Goal: Transaction & Acquisition: Purchase product/service

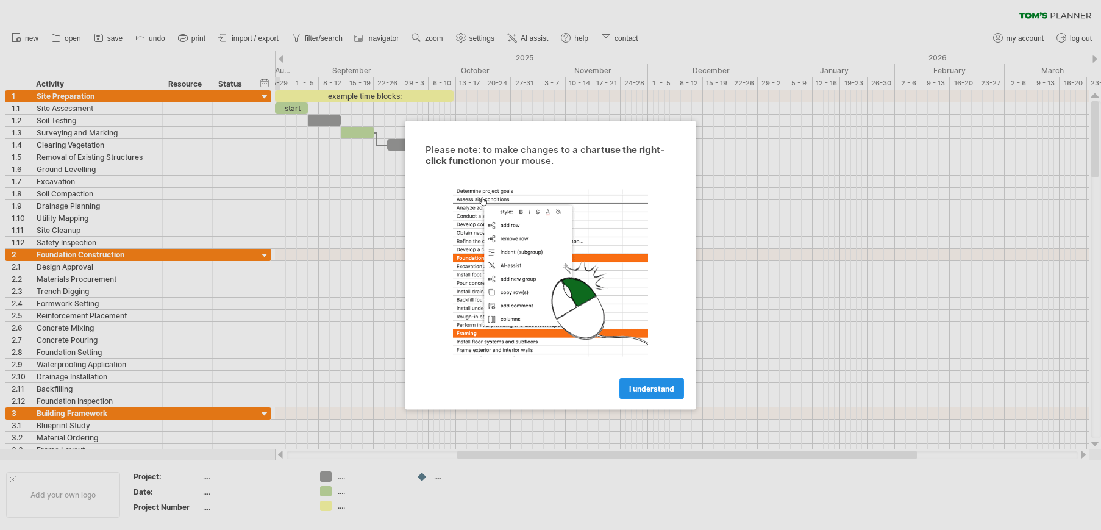
click at [640, 384] on span "I understand" at bounding box center [651, 388] width 45 height 9
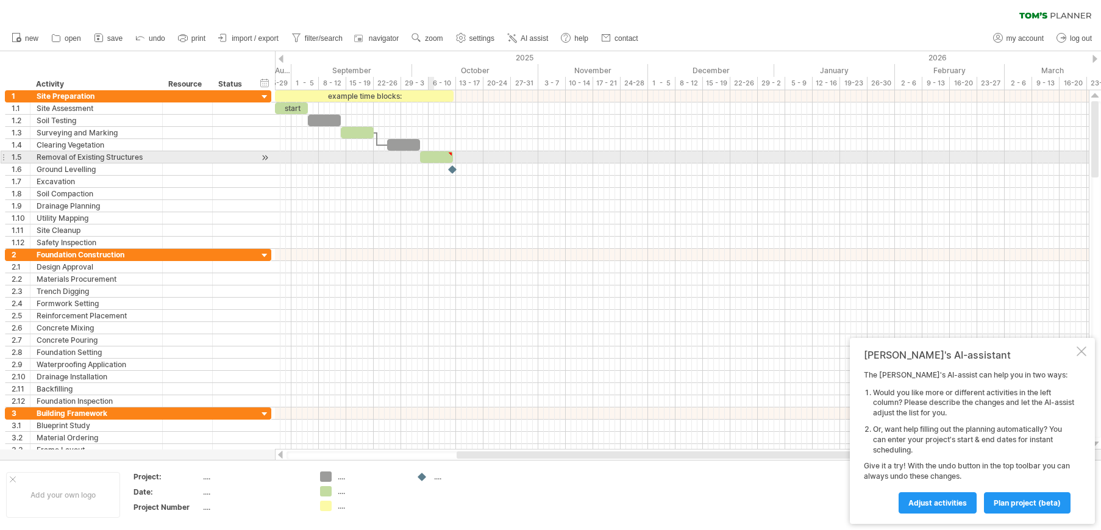
type textarea "**********"
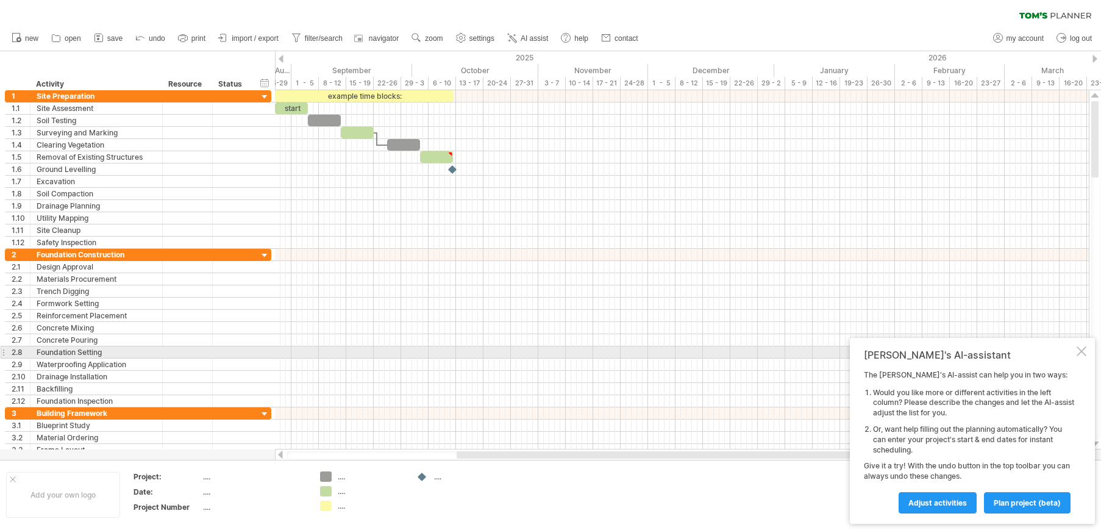
click at [1078, 349] on div "[PERSON_NAME]'s AI-assistant The [PERSON_NAME]'s AI-assist can help you in two …" at bounding box center [972, 431] width 245 height 186
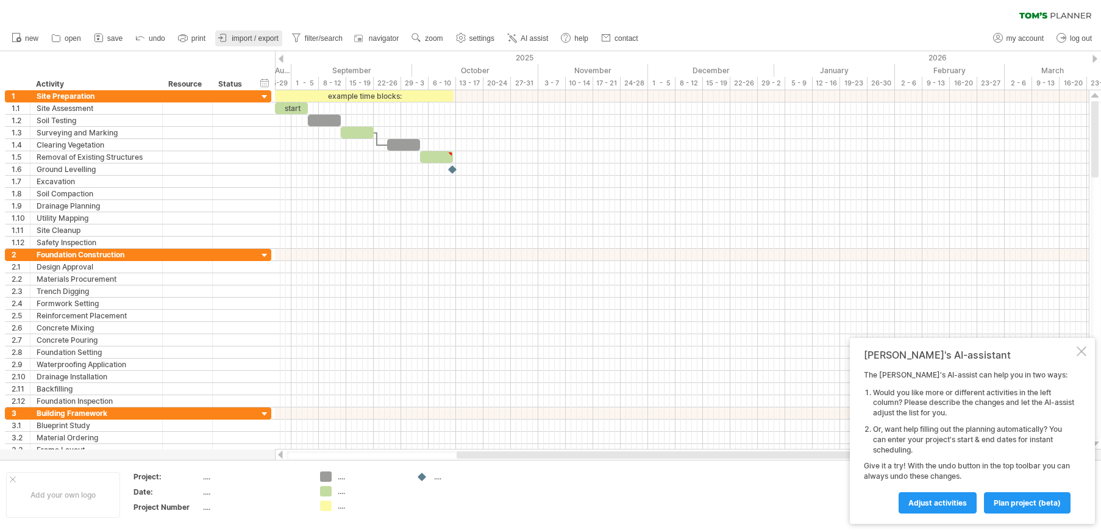
click at [252, 41] on span "import / export" at bounding box center [255, 38] width 47 height 9
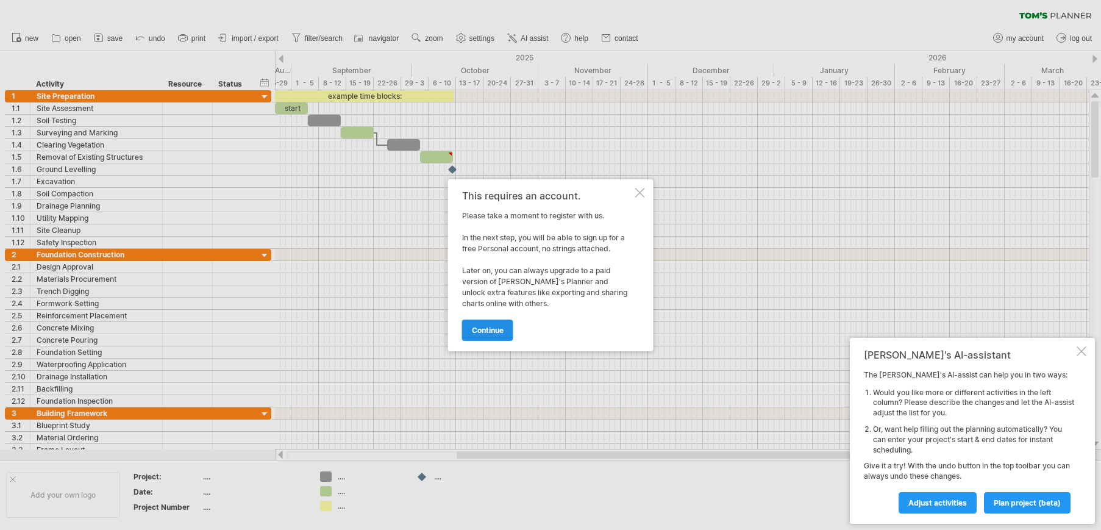
click at [498, 332] on span "continue" at bounding box center [488, 330] width 32 height 9
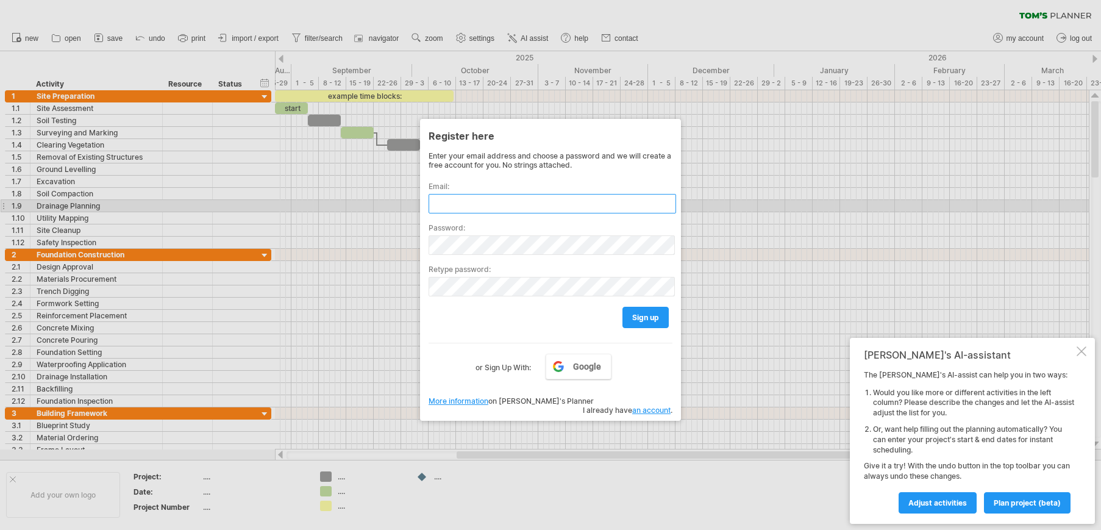
click at [507, 207] on input "text" at bounding box center [553, 204] width 248 height 20
type input "**********"
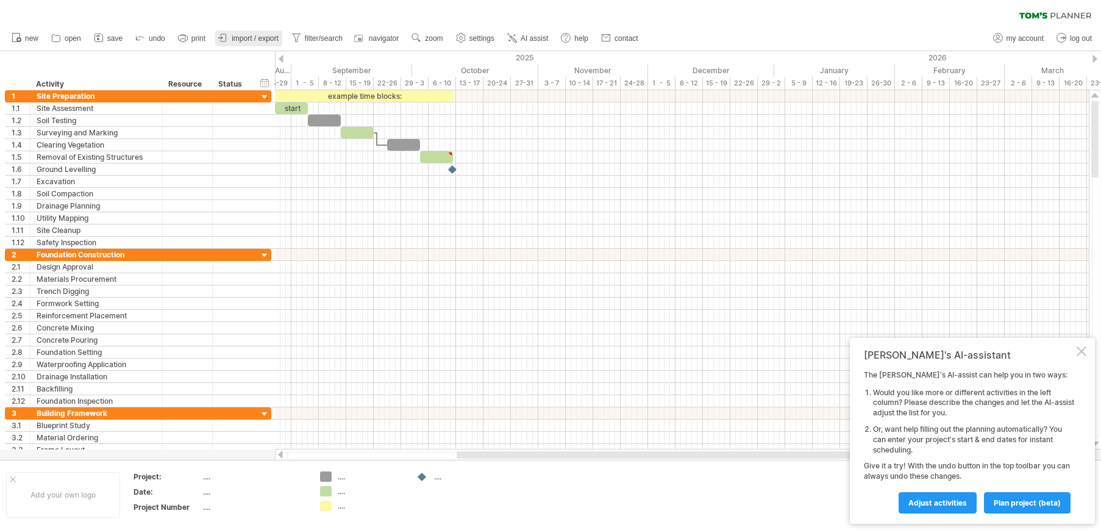
click at [267, 41] on span "import / export" at bounding box center [255, 38] width 47 height 9
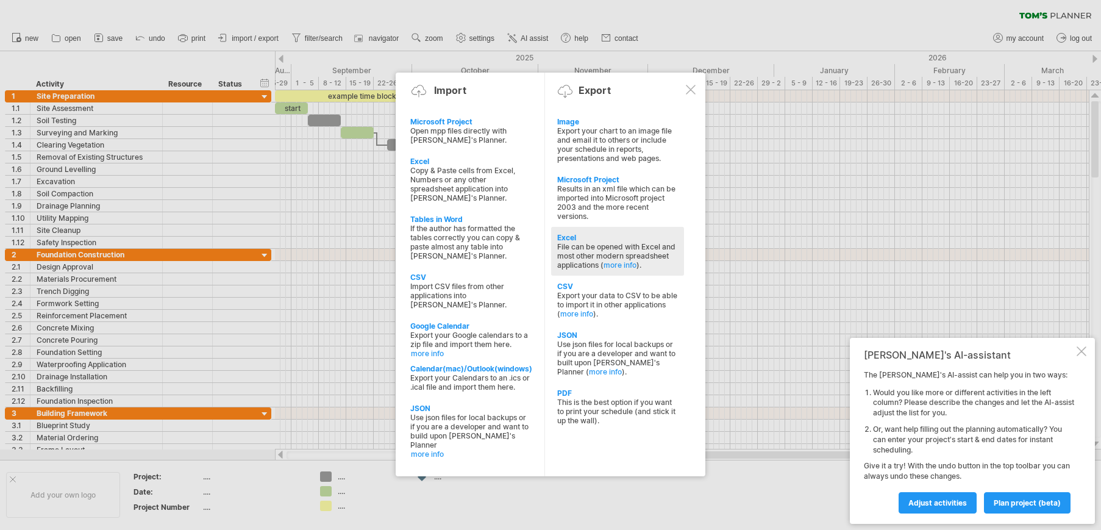
click at [567, 236] on div "Excel" at bounding box center [617, 237] width 121 height 9
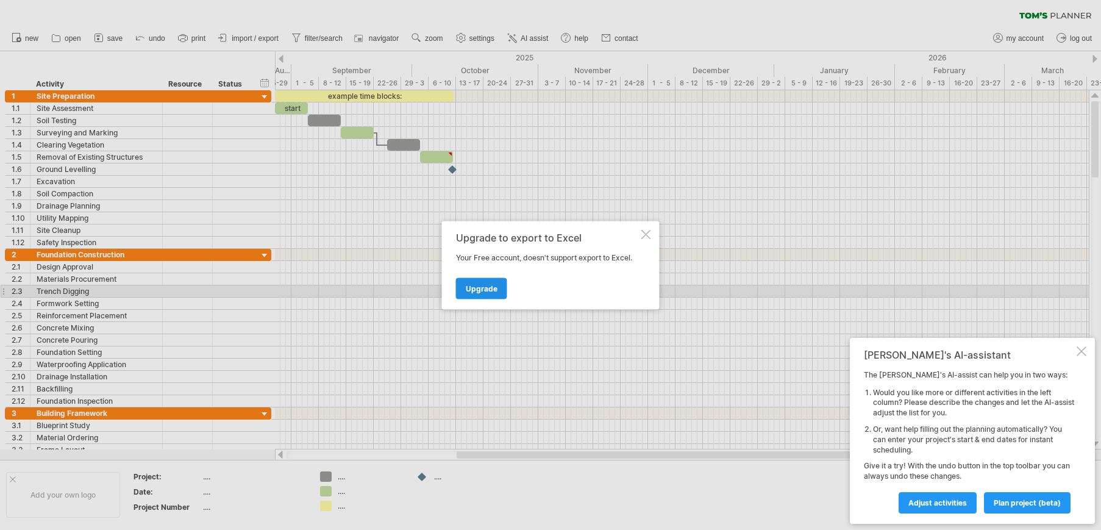
click at [498, 293] on link "Upgrade" at bounding box center [481, 287] width 51 height 21
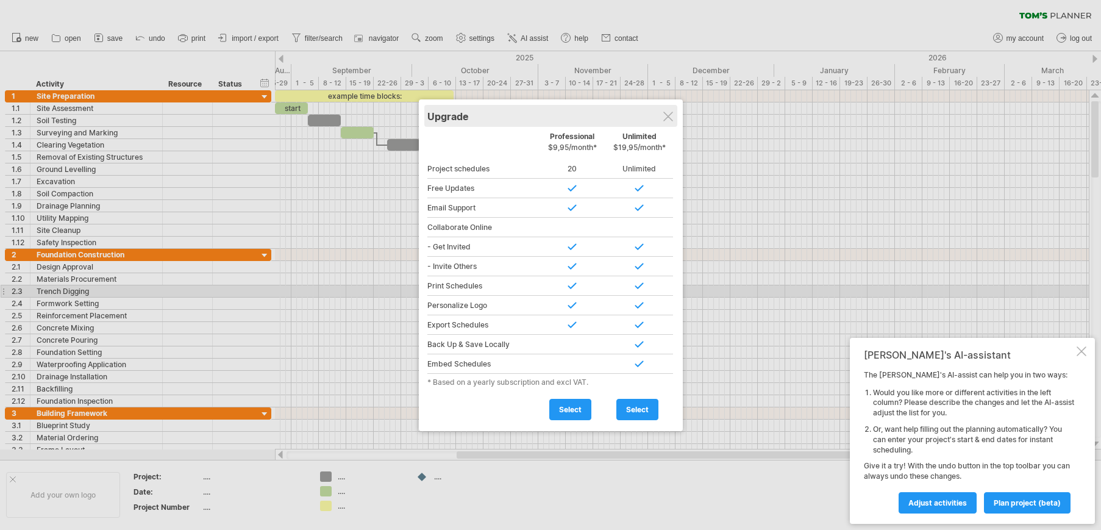
click at [664, 110] on div "Upgrade" at bounding box center [551, 116] width 247 height 22
click at [671, 116] on div at bounding box center [669, 117] width 10 height 10
